Goal: Task Accomplishment & Management: Complete application form

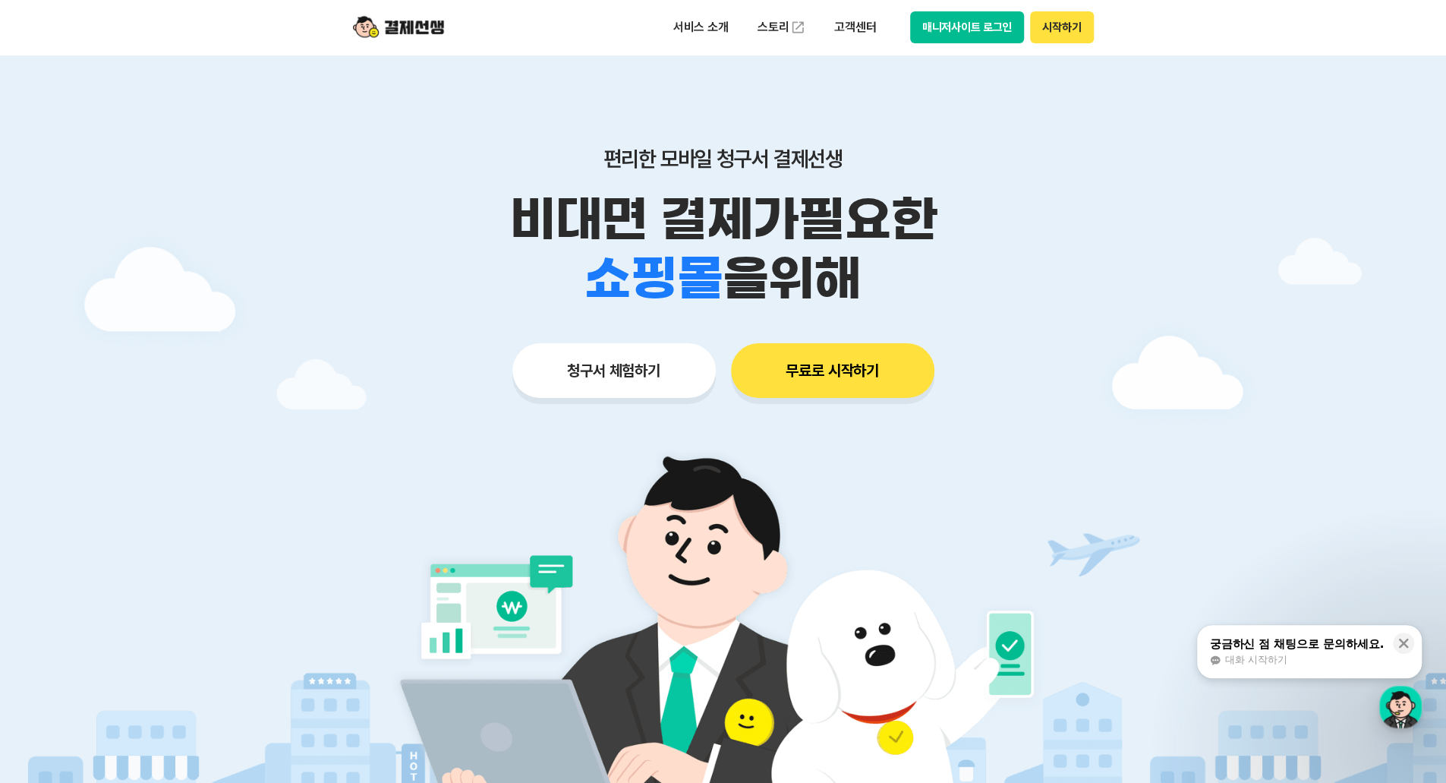
click at [982, 27] on button "매니저사이트 로그인" at bounding box center [967, 27] width 115 height 32
click at [1227, 361] on div at bounding box center [723, 455] width 1446 height 801
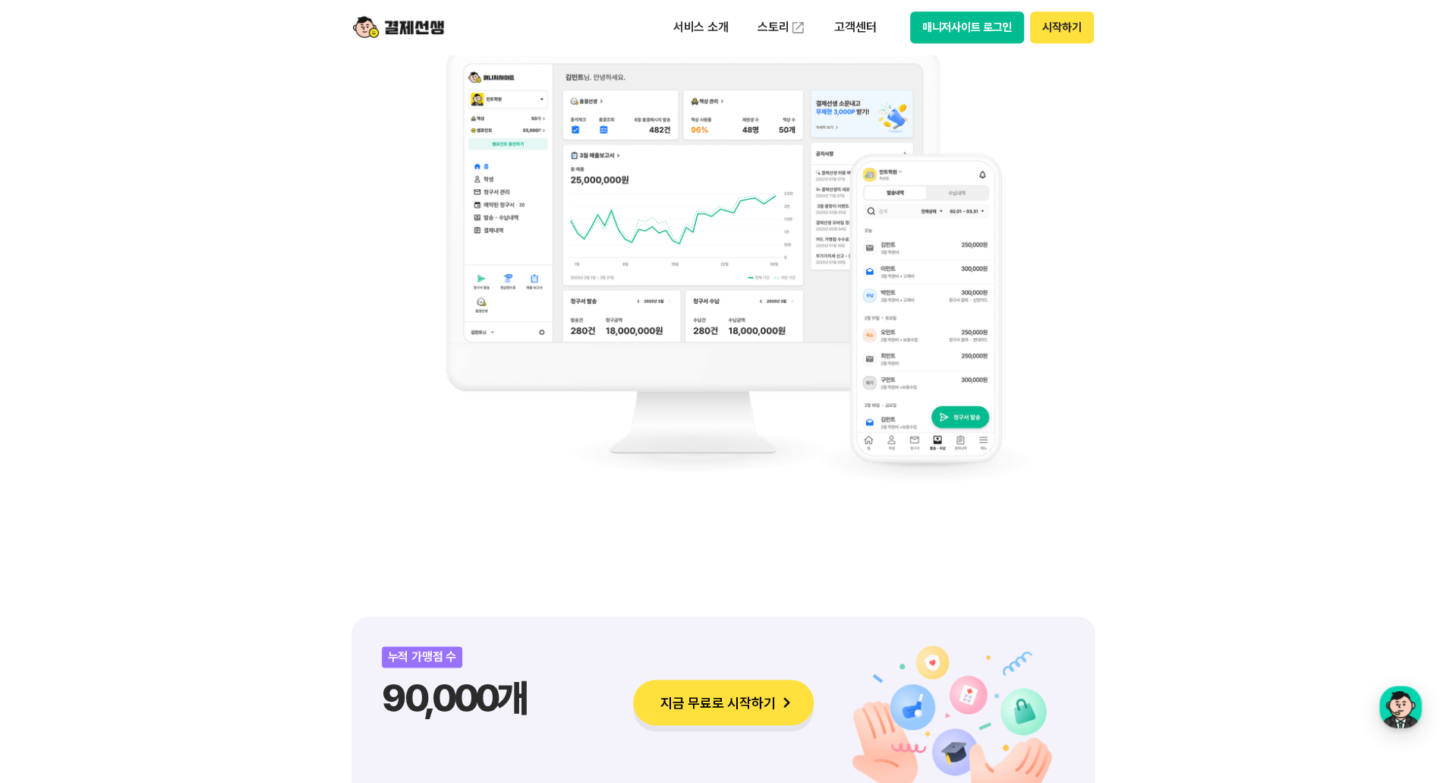
scroll to position [1670, 0]
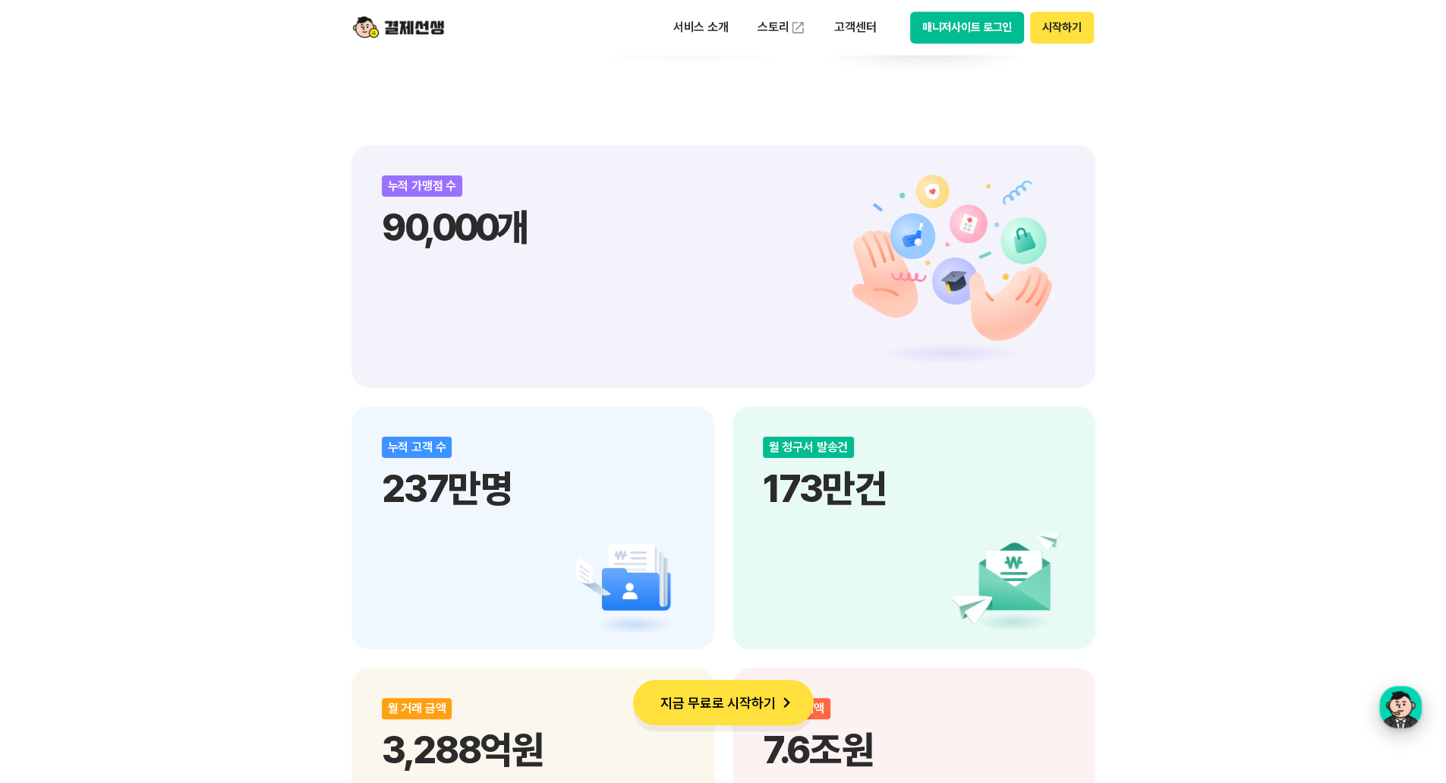
click at [1407, 698] on div "button" at bounding box center [1400, 706] width 43 height 43
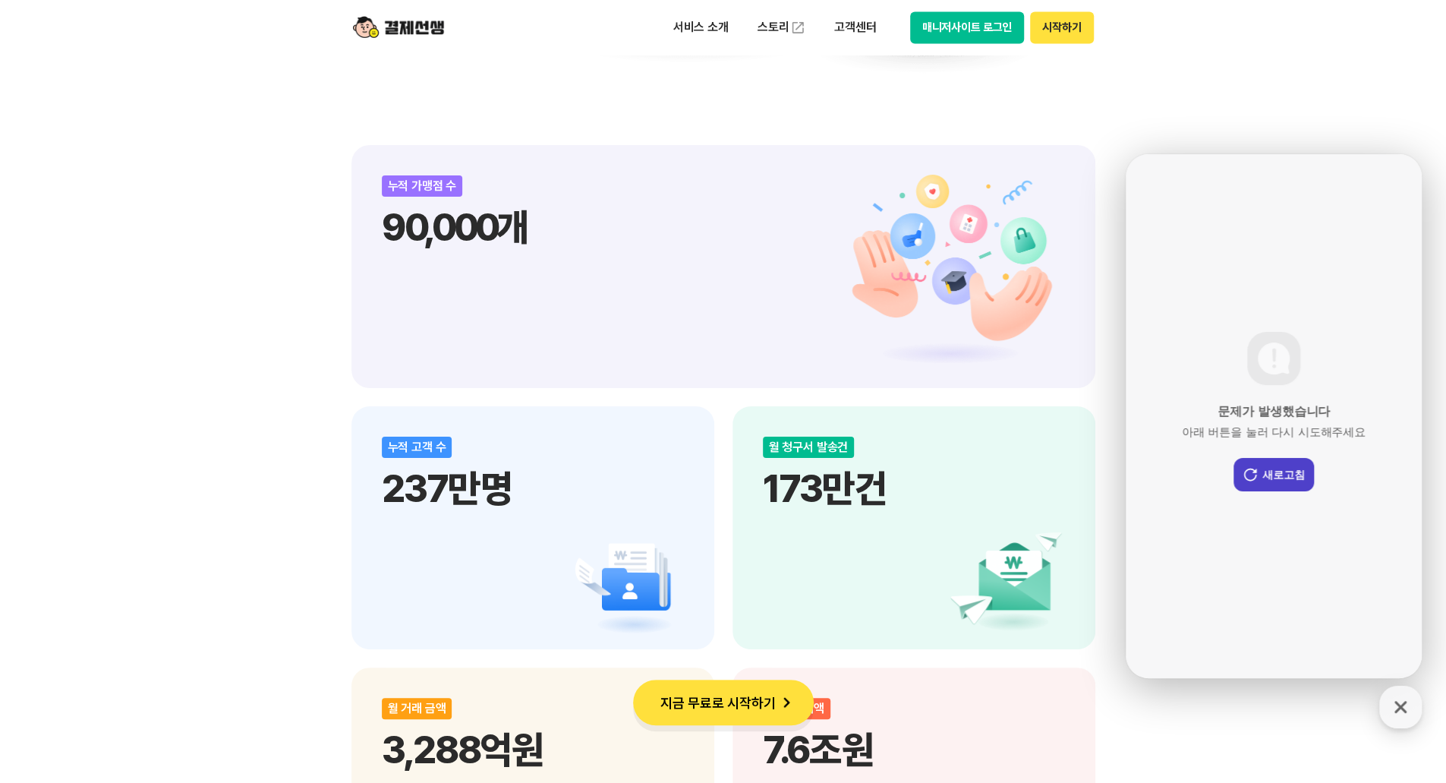
click at [1264, 462] on button "새로고침" at bounding box center [1274, 474] width 80 height 33
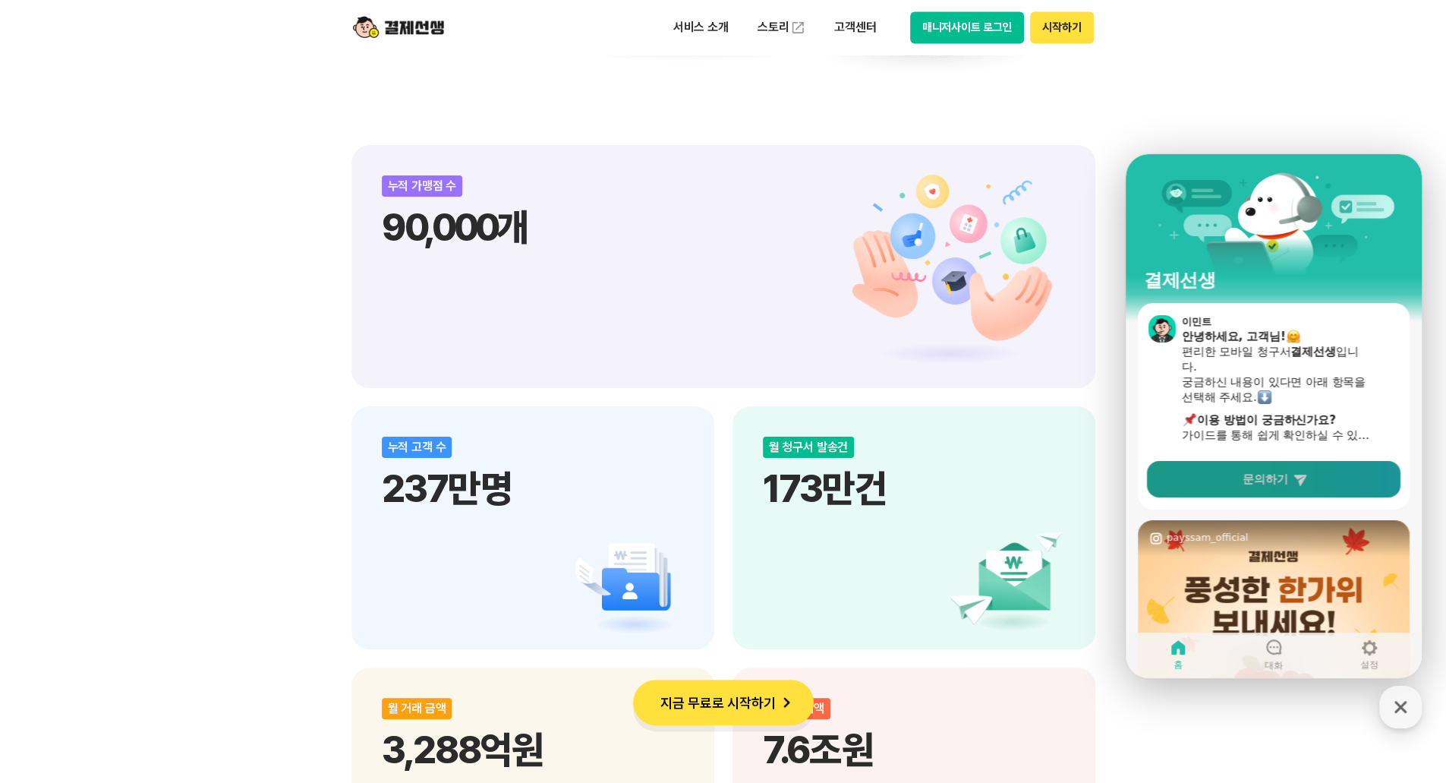
click at [1269, 481] on span "문의하기" at bounding box center [1266, 478] width 46 height 15
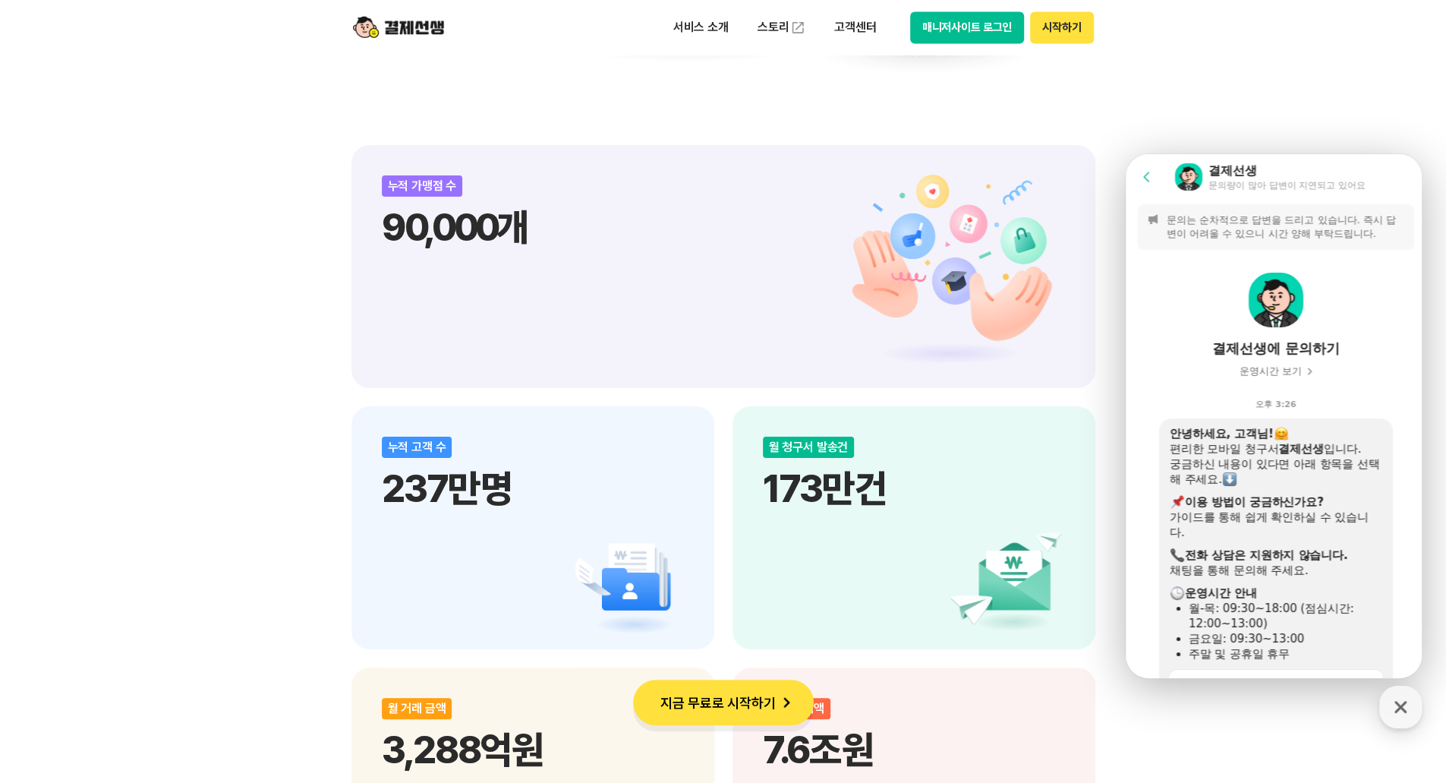
scroll to position [361, 0]
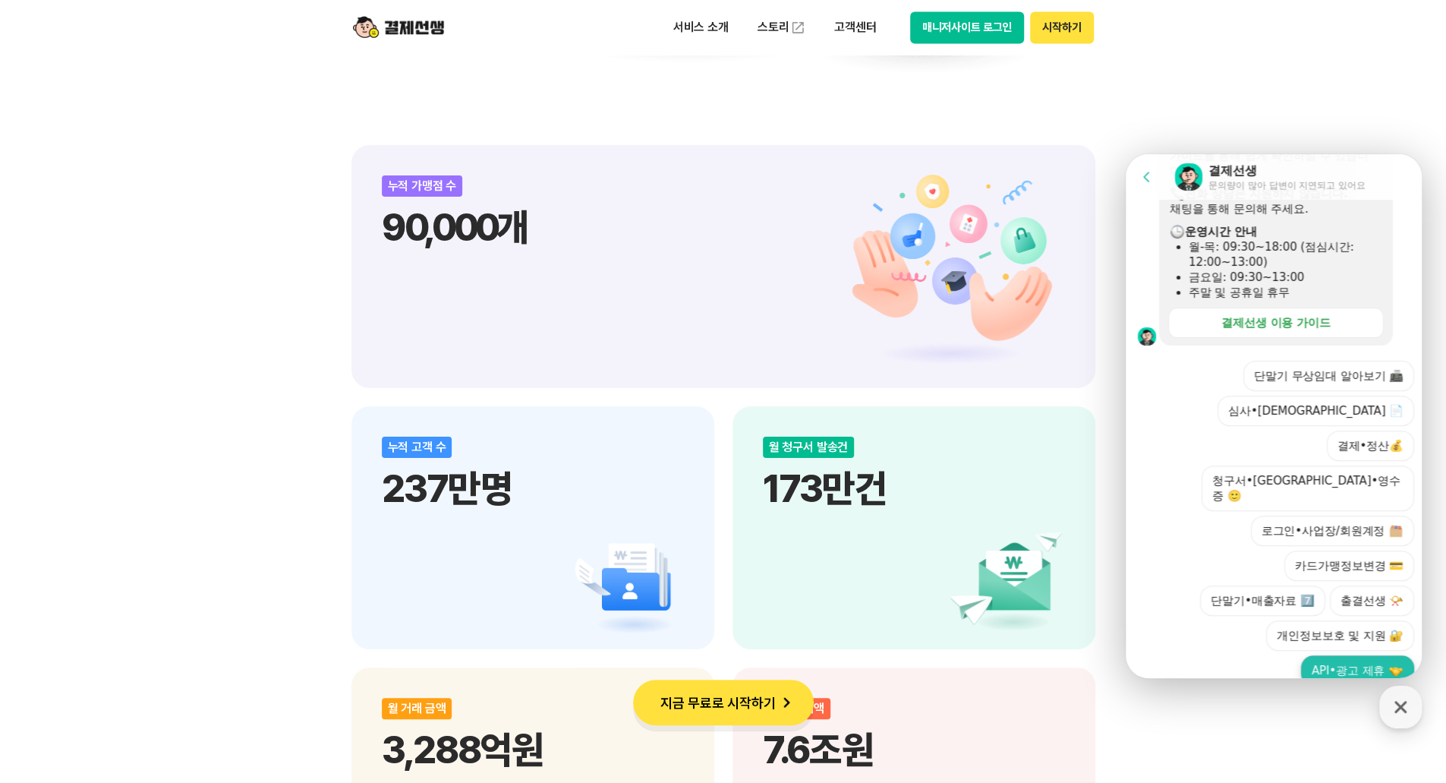
click at [1350, 655] on button "API•광고 제휴" at bounding box center [1357, 670] width 113 height 30
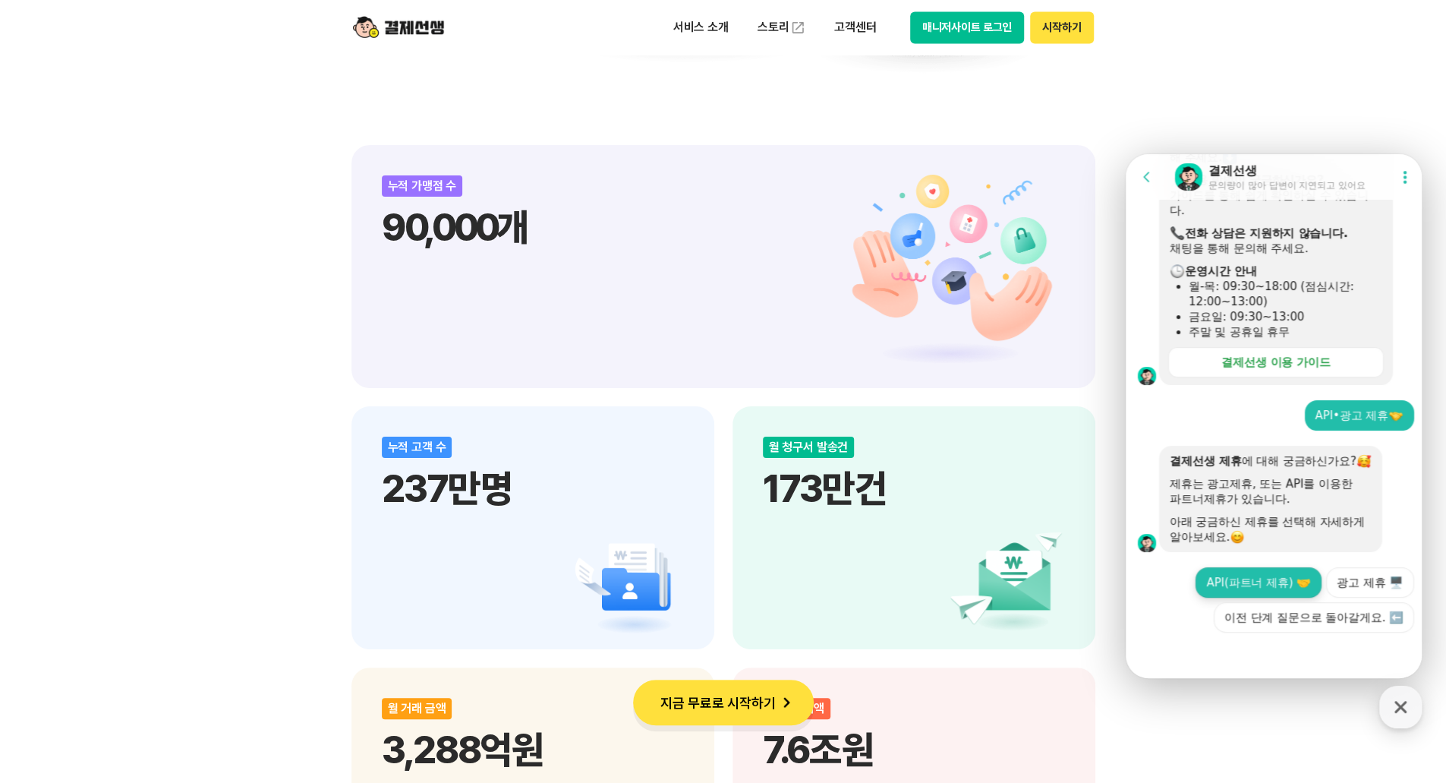
scroll to position [322, 0]
click at [1234, 583] on button "API(파트너 제휴) 🤝" at bounding box center [1259, 582] width 126 height 30
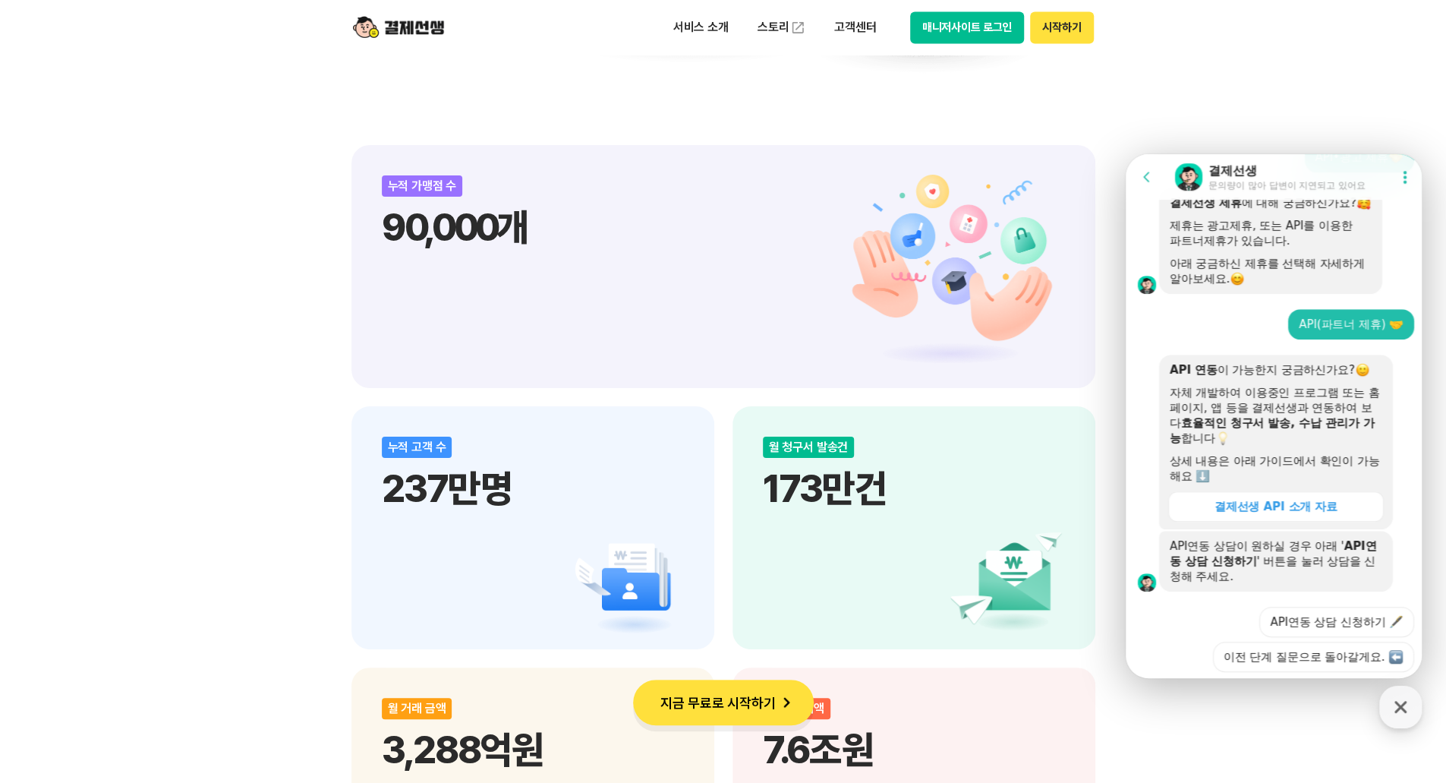
scroll to position [619, 0]
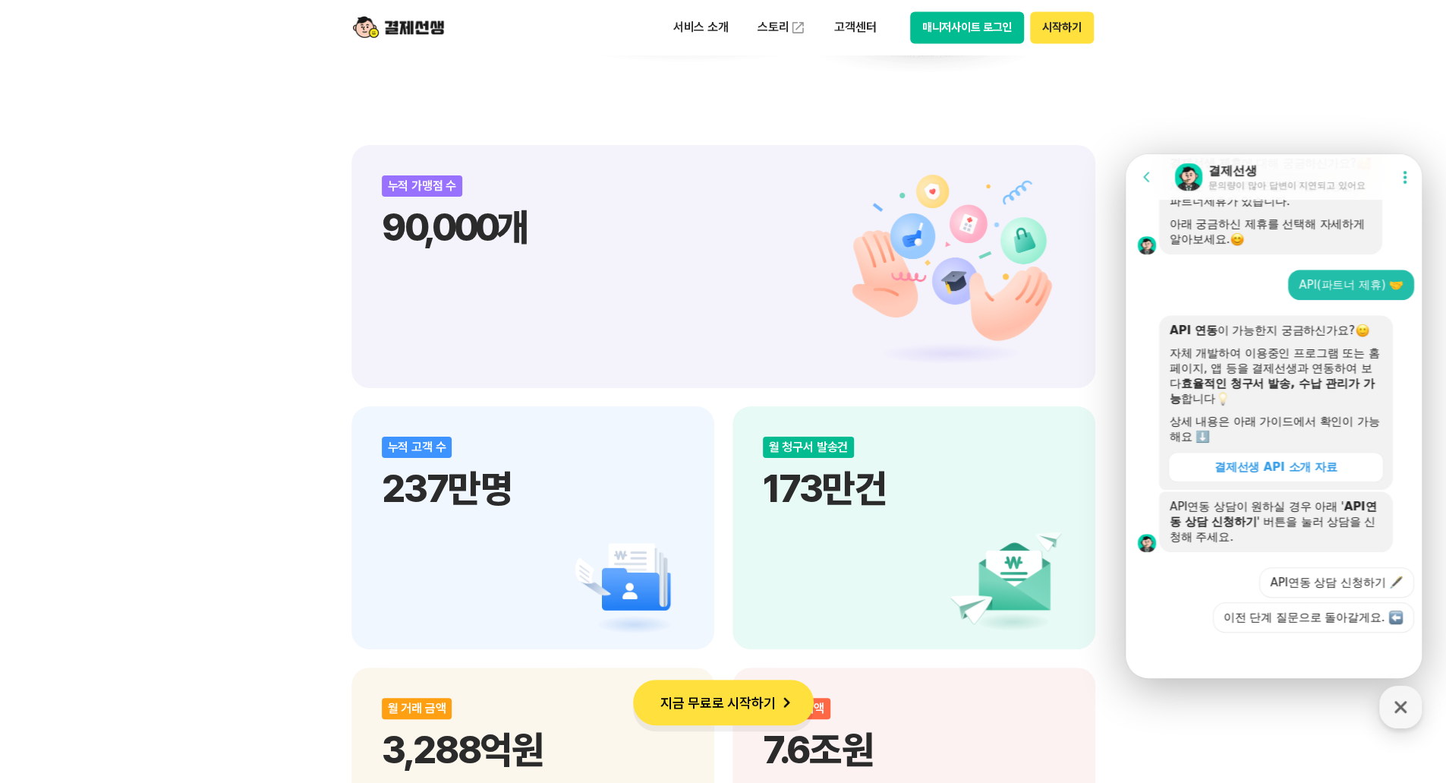
click at [190, 279] on div "비대면 결제 1등 결제선생 숫자가 증명하는 국내 1등 비대면 결제 서비스 결제선생과 함께 사업장을 성장시켜 보세요! 누적 가맹점 수 90,00…" at bounding box center [723, 523] width 1446 height 2677
click at [1329, 584] on button "API연동 상담 신청하기 🖋️" at bounding box center [1336, 582] width 155 height 30
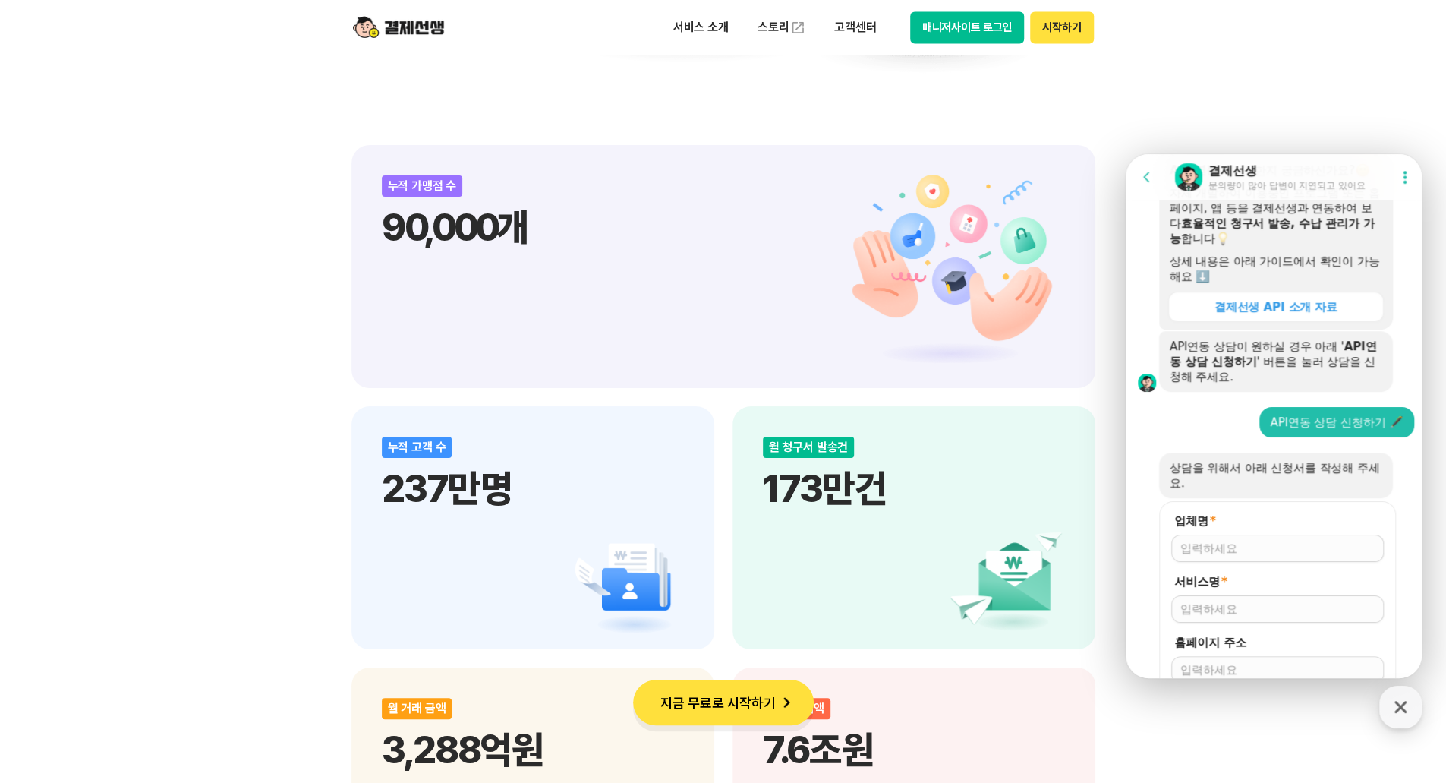
scroll to position [884, 0]
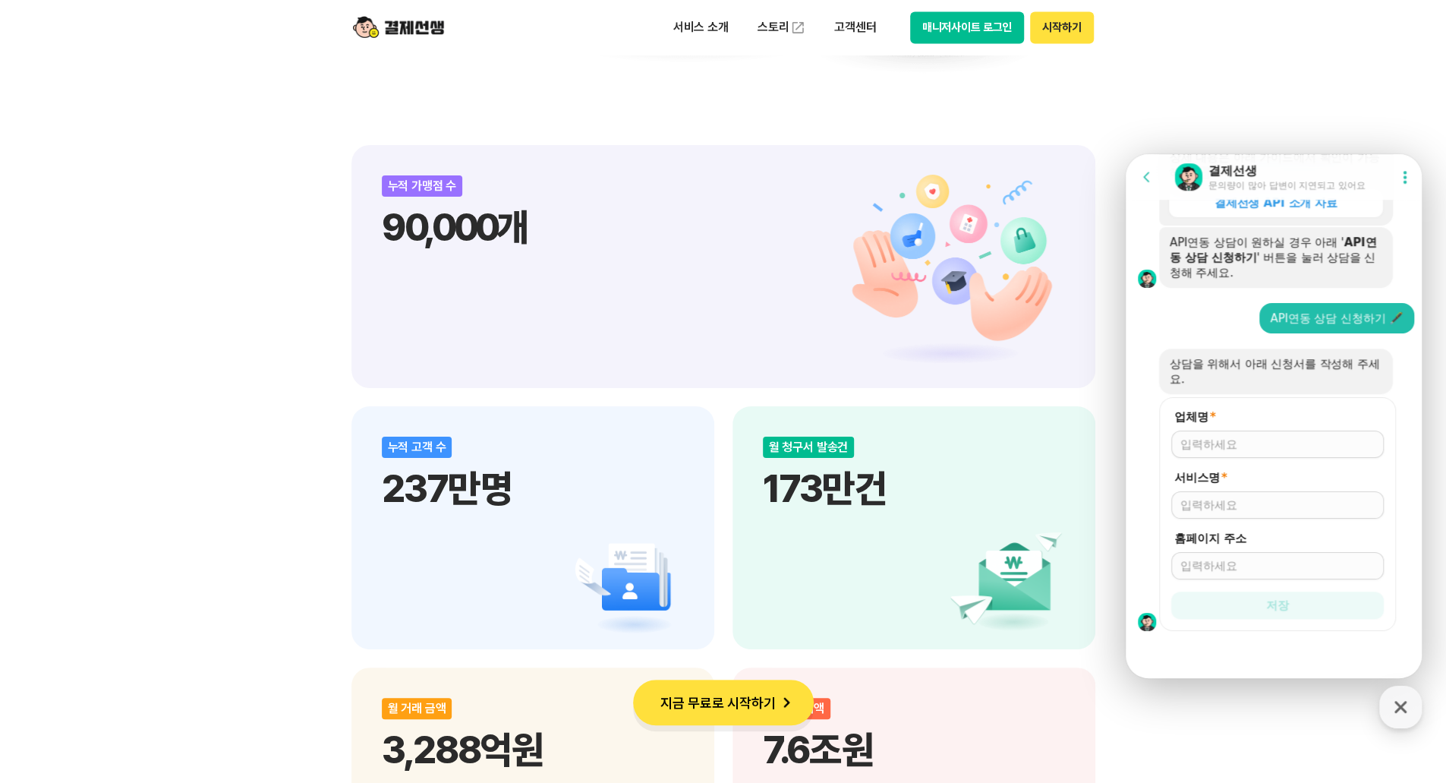
click at [1285, 453] on div at bounding box center [1277, 443] width 213 height 27
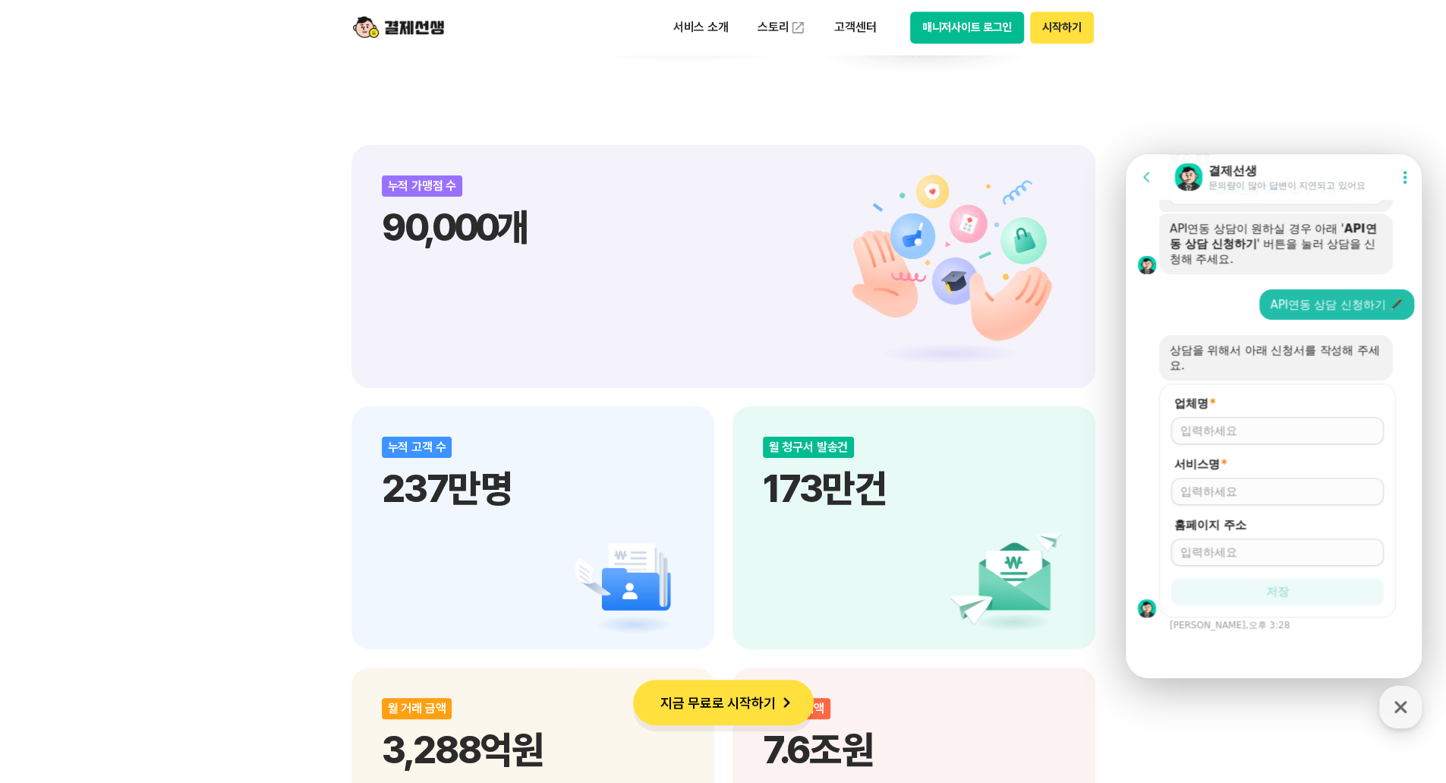
click at [1289, 440] on div at bounding box center [1277, 430] width 213 height 27
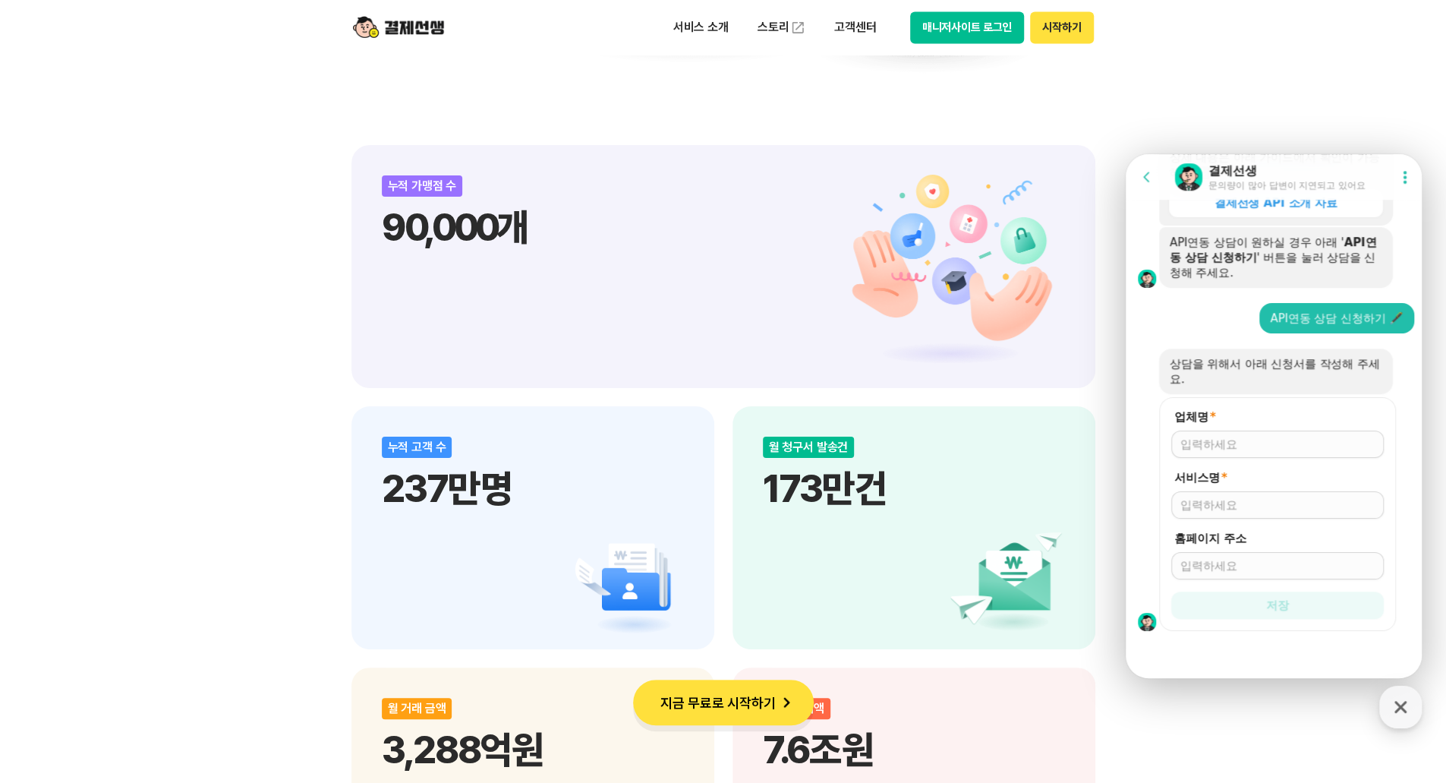
click at [1286, 445] on input "업체명 *" at bounding box center [1277, 444] width 194 height 15
type input "[PERSON_NAME]어[PERSON_NAME]"
type input "영어학원"
type input "d"
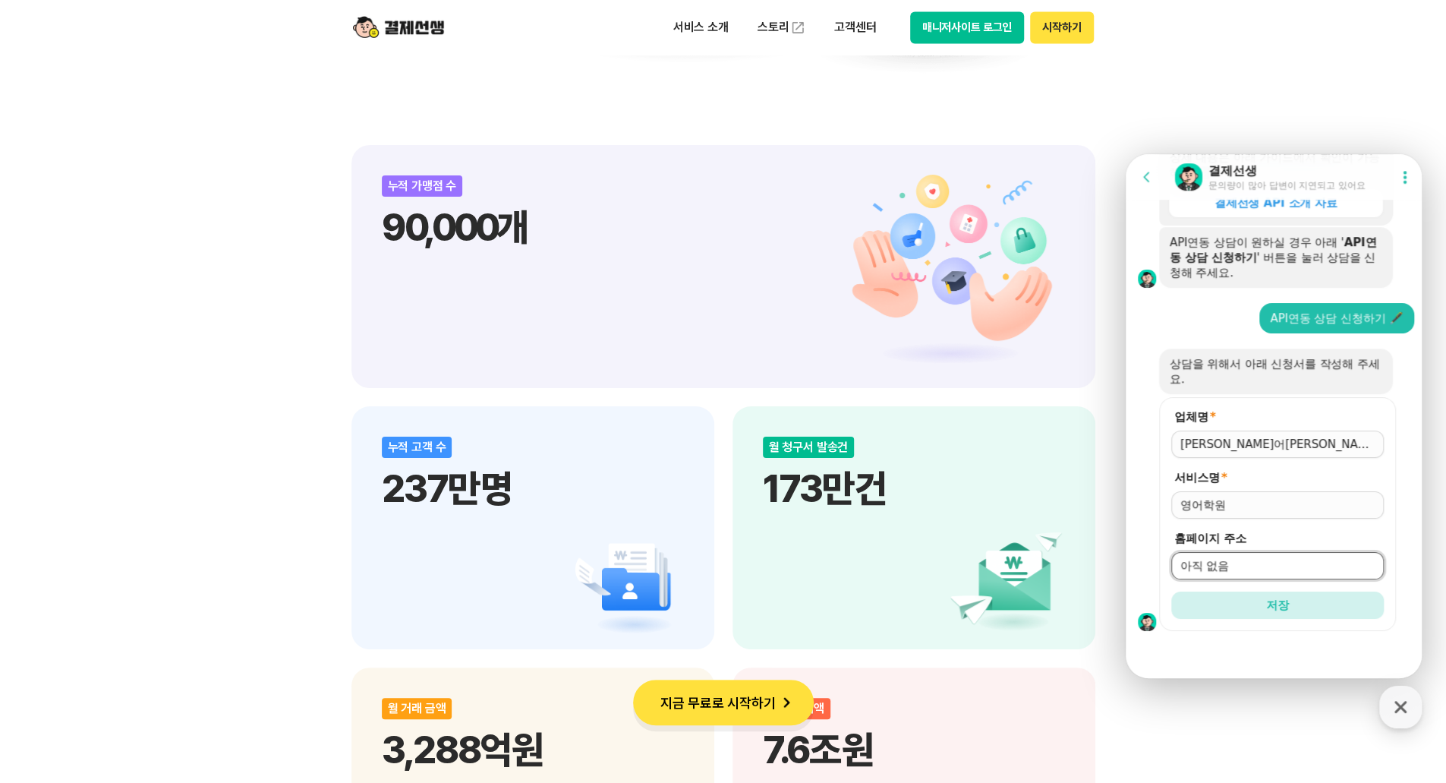
click at [1239, 566] on input "아직 없음" at bounding box center [1277, 565] width 194 height 15
click at [1247, 563] on input "아직 없음" at bounding box center [1277, 565] width 194 height 15
type input "아직 없음 (기존 홈페이지 사용 X)"
click at [1270, 598] on span "저장" at bounding box center [1277, 604] width 23 height 15
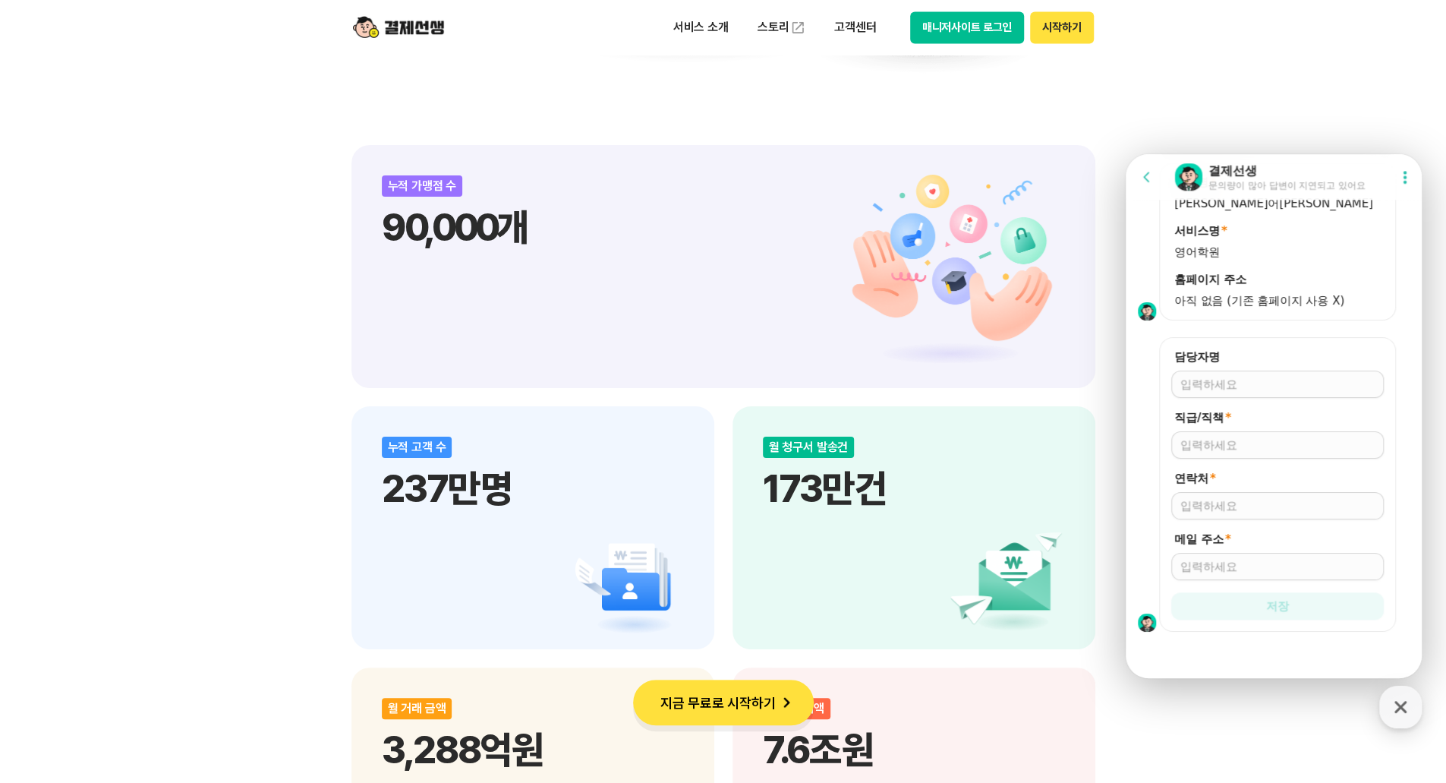
scroll to position [1119, 0]
click at [1262, 383] on input "담당자명" at bounding box center [1277, 383] width 194 height 15
type input "차문환"
type input "원장"
type input "01098806006"
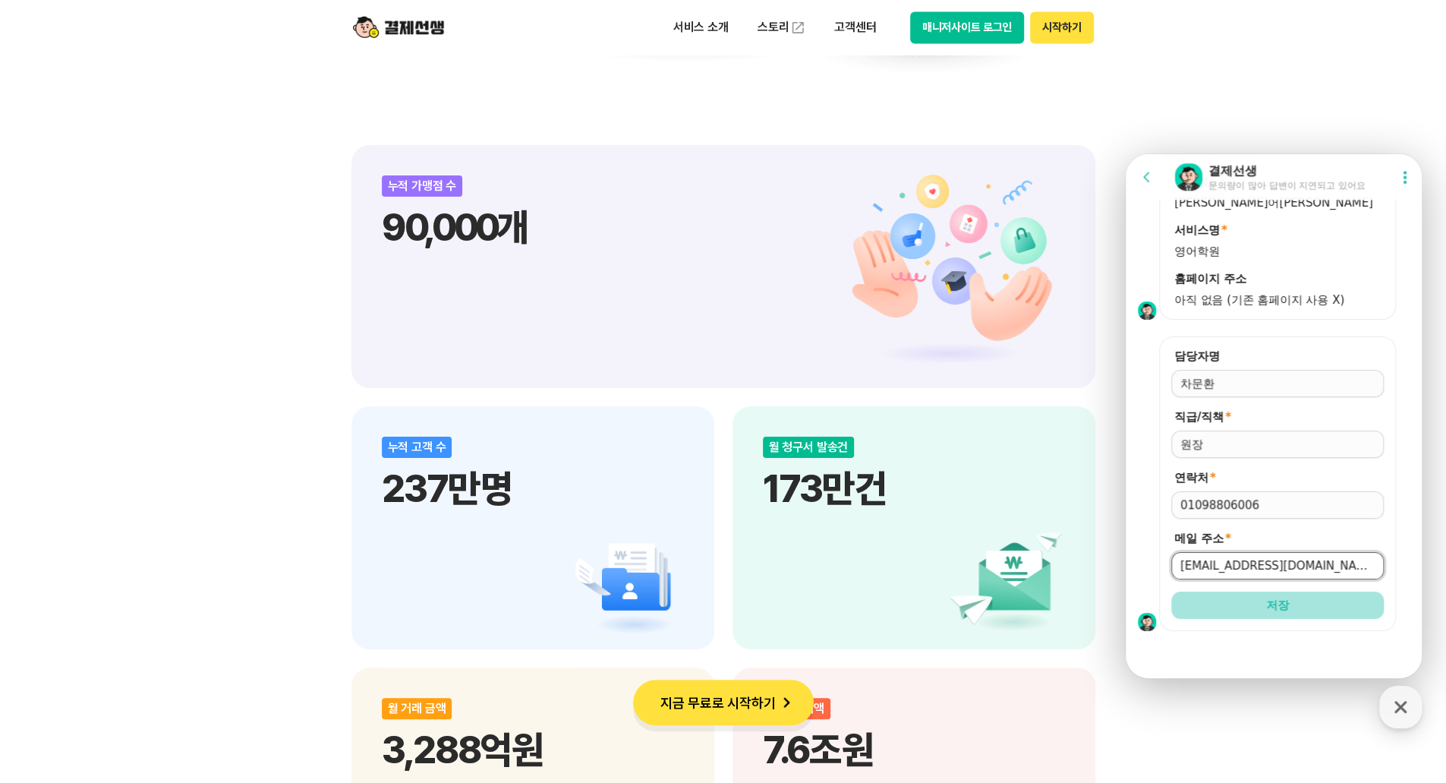
type input "[EMAIL_ADDRESS][DOMAIN_NAME]"
click at [1266, 603] on span "저장" at bounding box center [1277, 604] width 23 height 15
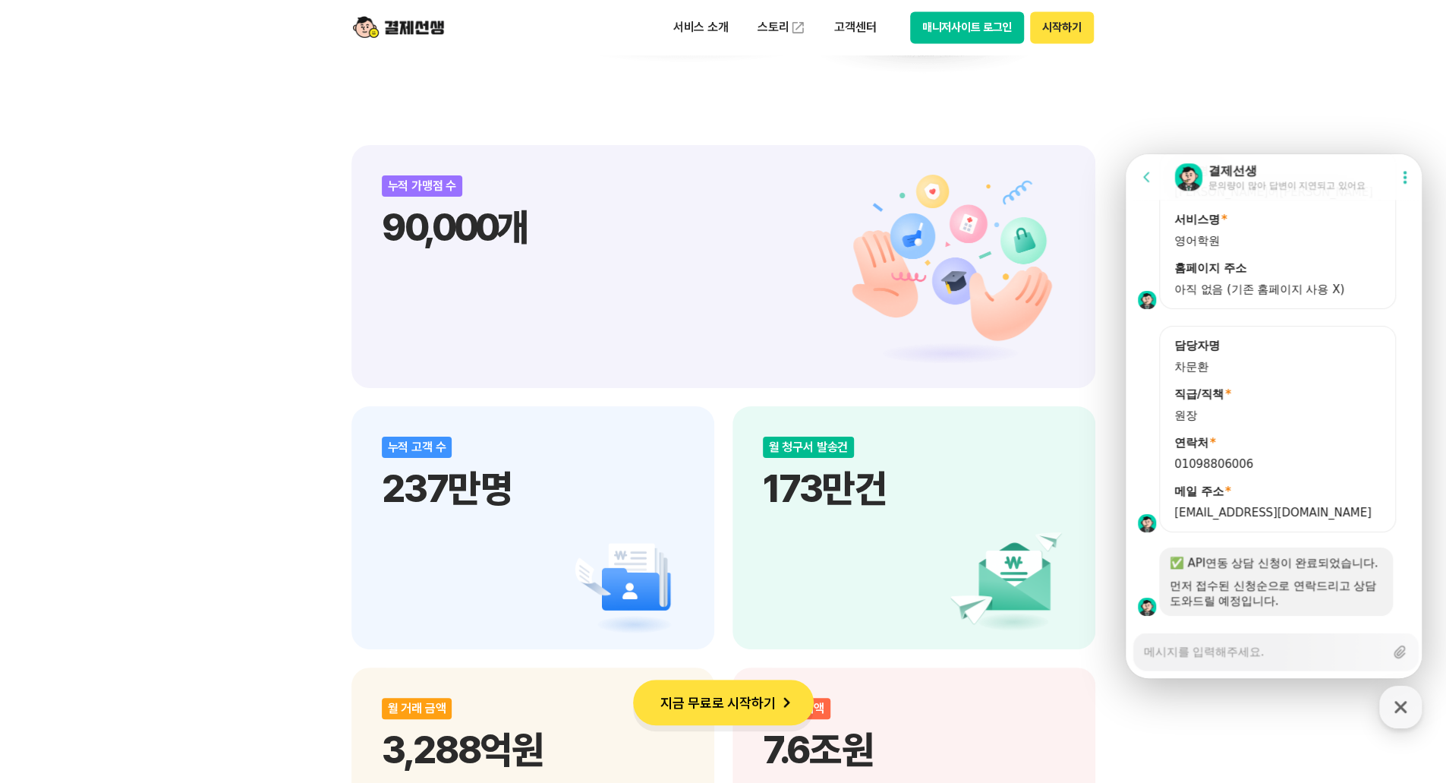
scroll to position [1175, 0]
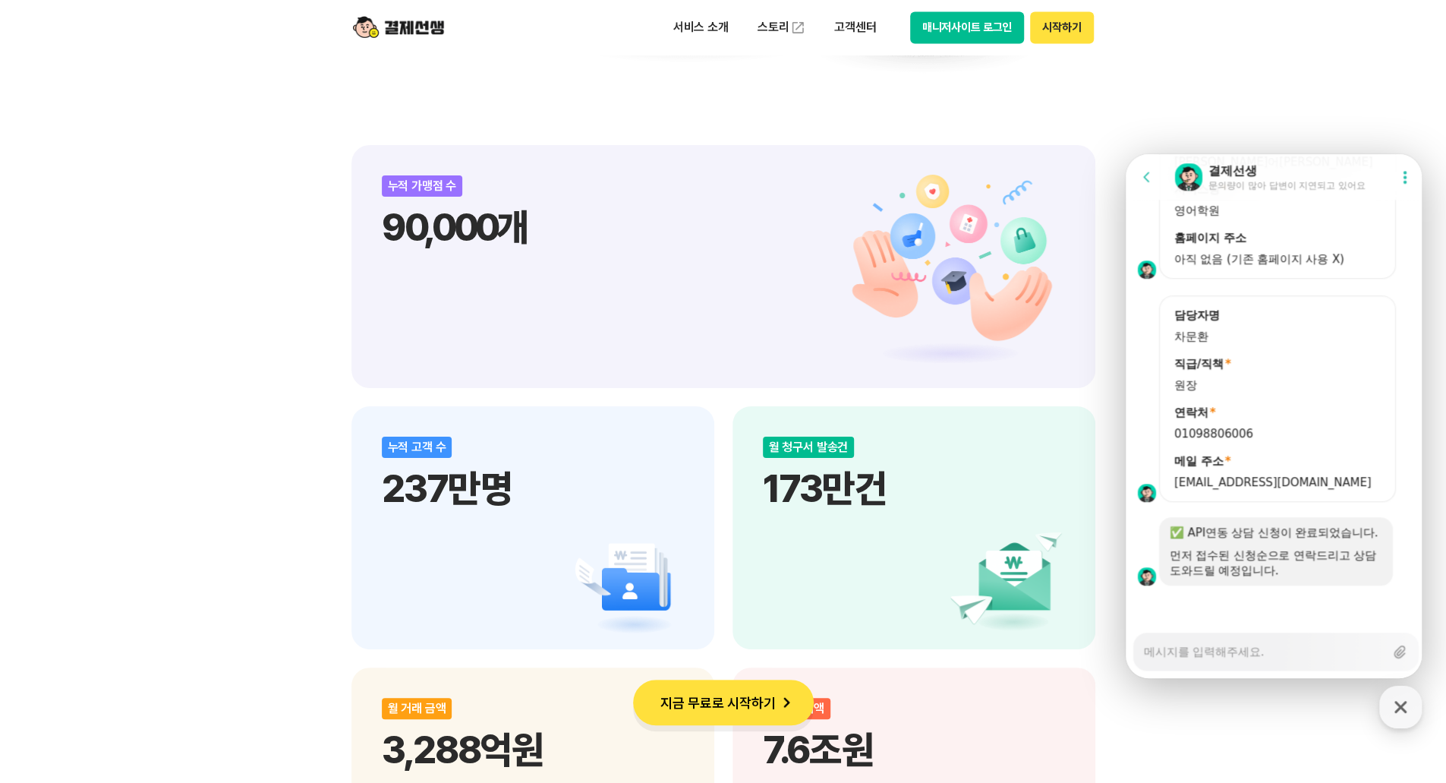
click at [1299, 654] on textarea "Messenger Input Textarea" at bounding box center [1264, 646] width 241 height 26
click at [1401, 707] on icon "button" at bounding box center [1401, 707] width 12 height 12
type textarea "x"
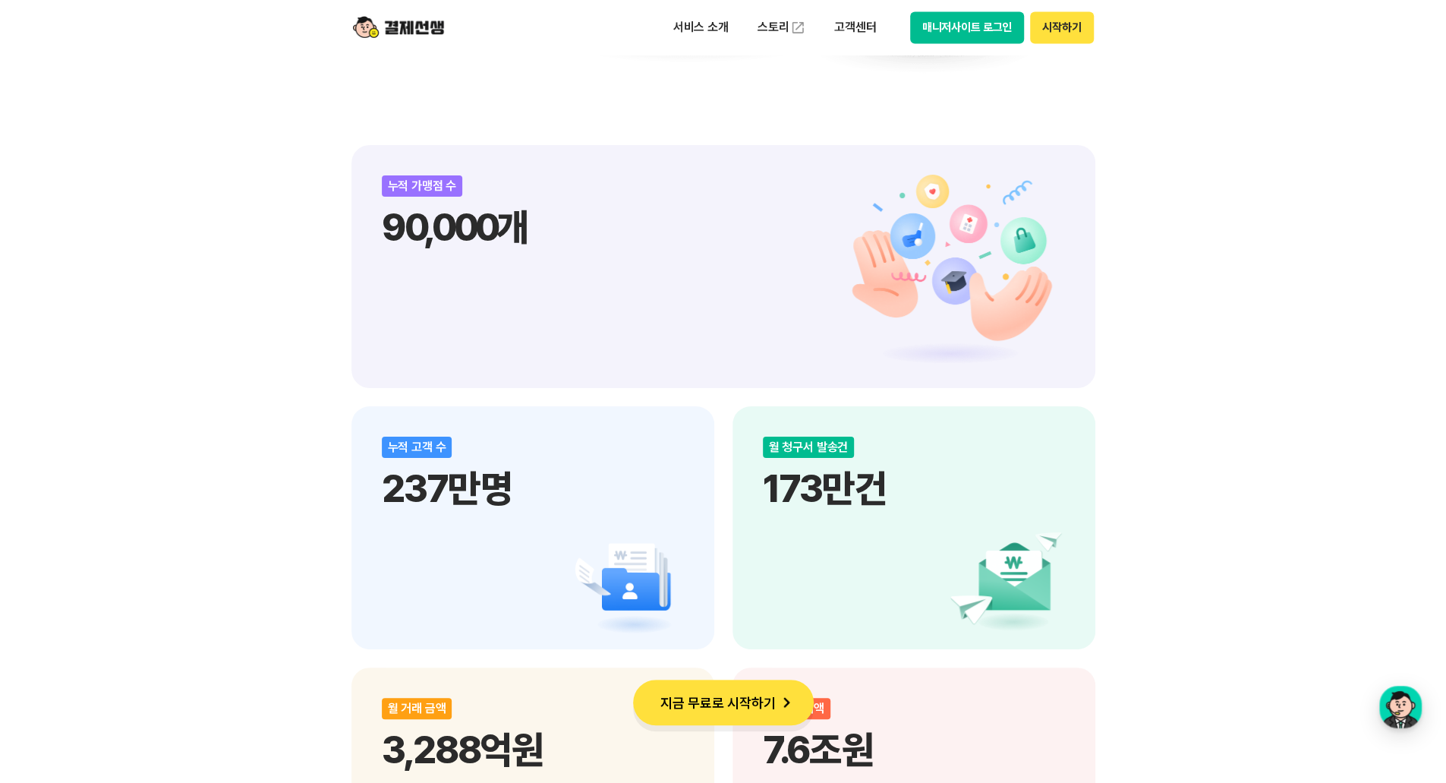
drag, startPoint x: 1266, startPoint y: 606, endPoint x: 1269, endPoint y: 616, distance: 11.1
click at [1262, 616] on div "비대면 결제 1등 결제선생 숫자가 증명하는 국내 1등 비대면 결제 서비스 결제선생과 함께 사업장을 성장시켜 보세요! 누적 가맹점 수 90,00…" at bounding box center [723, 523] width 1446 height 2677
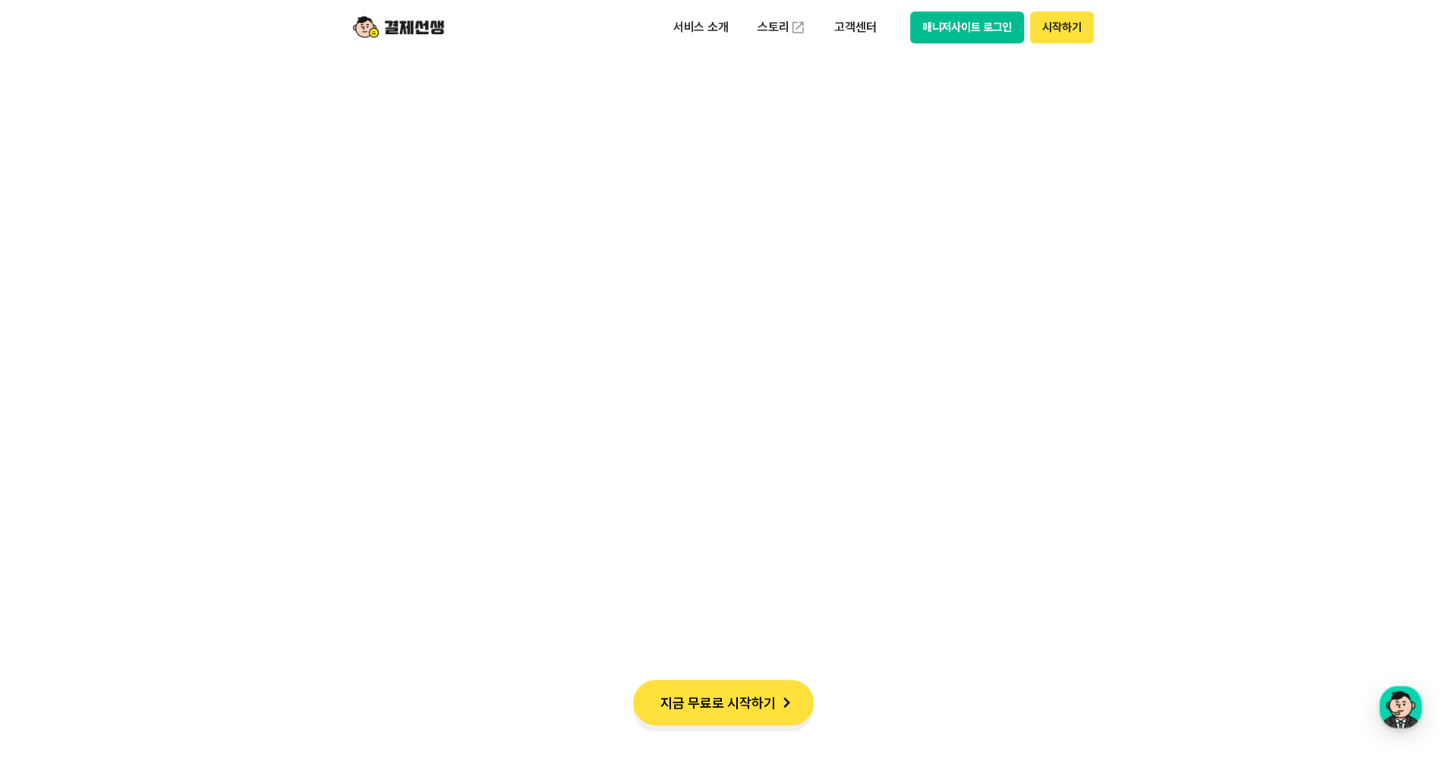
scroll to position [5010, 0]
